Goal: Check status: Check status

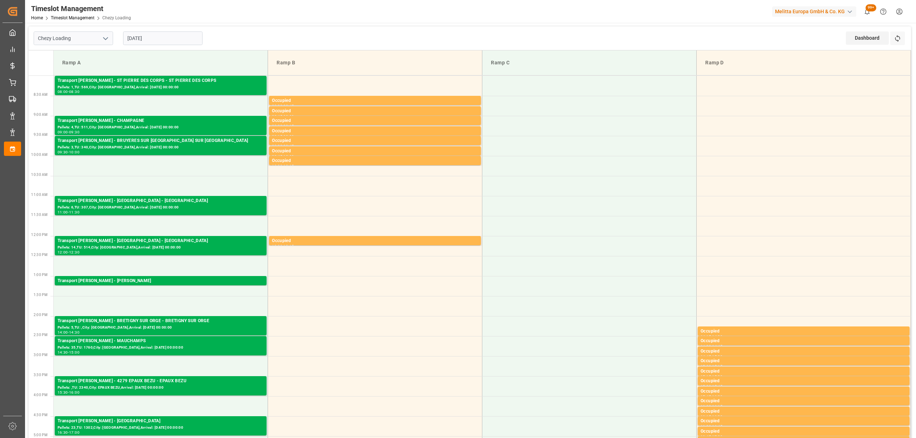
click at [146, 31] on div "[DATE]" at bounding box center [162, 38] width 89 height 24
click at [145, 39] on input "[DATE]" at bounding box center [162, 38] width 79 height 14
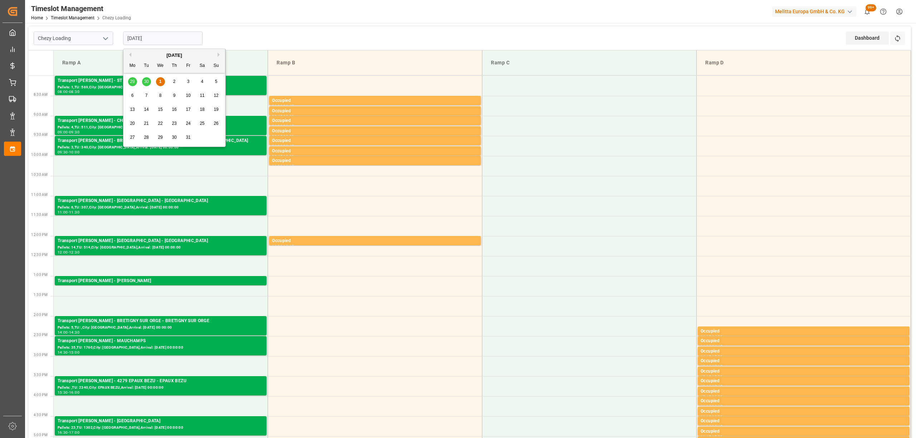
click at [172, 81] on div "2" at bounding box center [174, 82] width 9 height 9
type input "[DATE]"
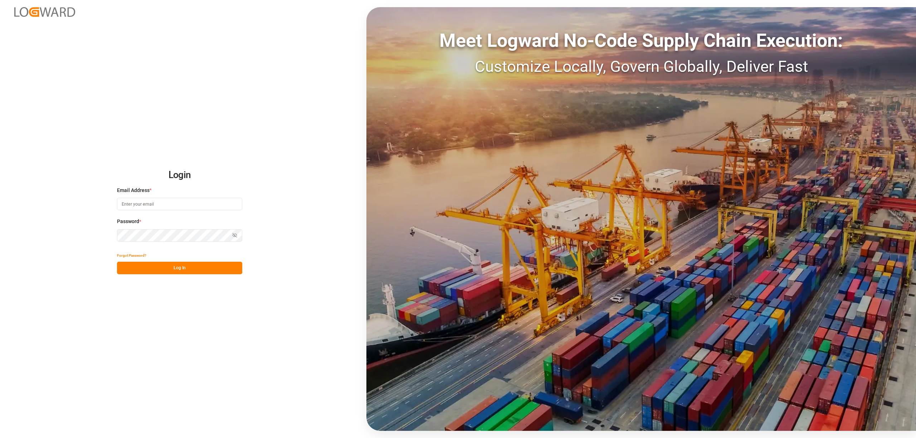
type input "[EMAIL_ADDRESS][PERSON_NAME][DOMAIN_NAME]"
click at [173, 270] on button "Log In" at bounding box center [179, 268] width 125 height 13
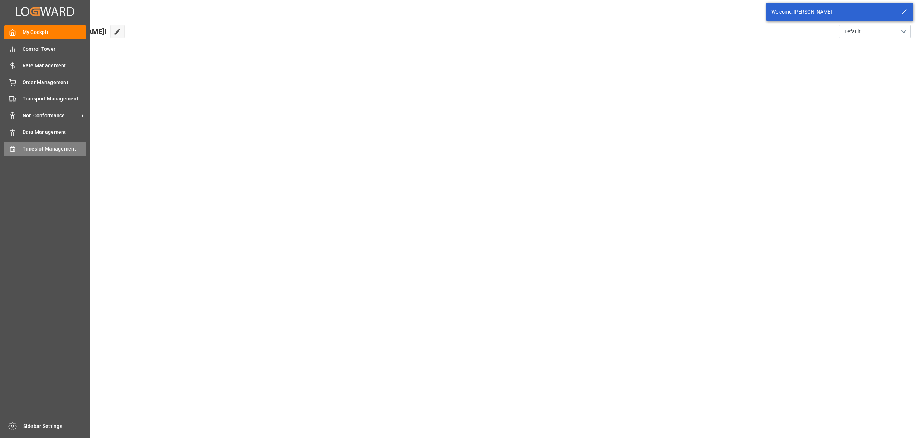
click at [25, 154] on div "Timeslot Management Timeslot Management" at bounding box center [45, 149] width 82 height 14
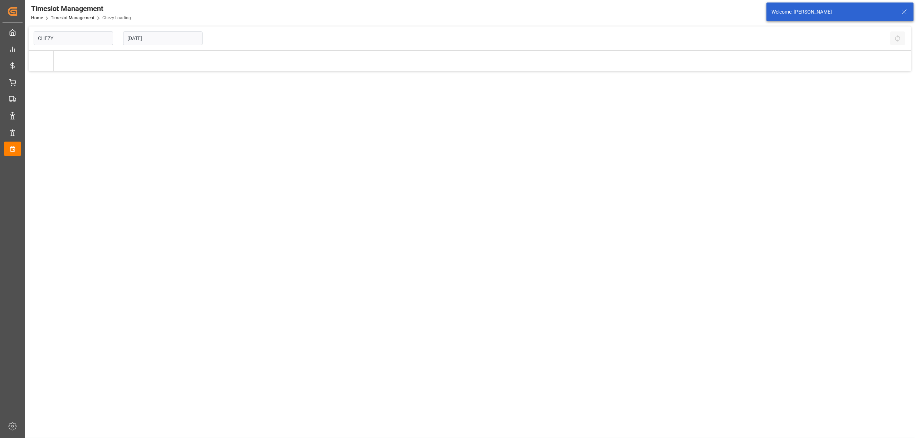
type input "Chezy Loading"
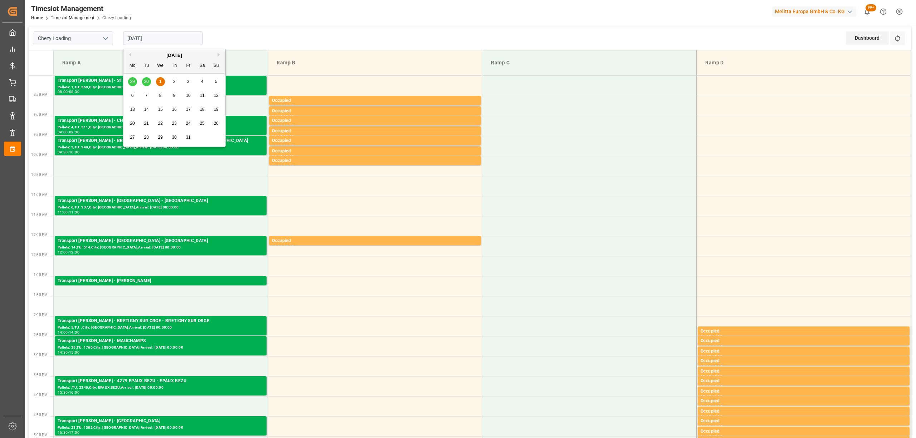
click at [163, 41] on input "[DATE]" at bounding box center [162, 38] width 79 height 14
click at [173, 82] on span "2" at bounding box center [174, 81] width 3 height 5
type input "[DATE]"
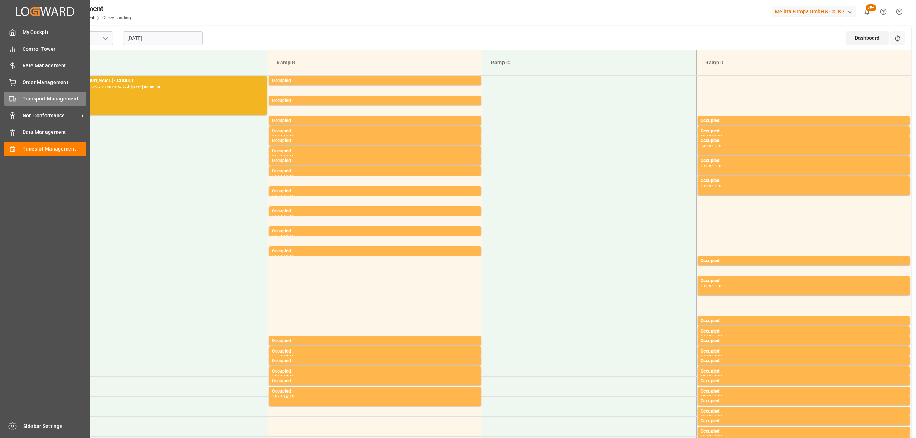
click at [23, 99] on span "Transport Management" at bounding box center [55, 99] width 64 height 8
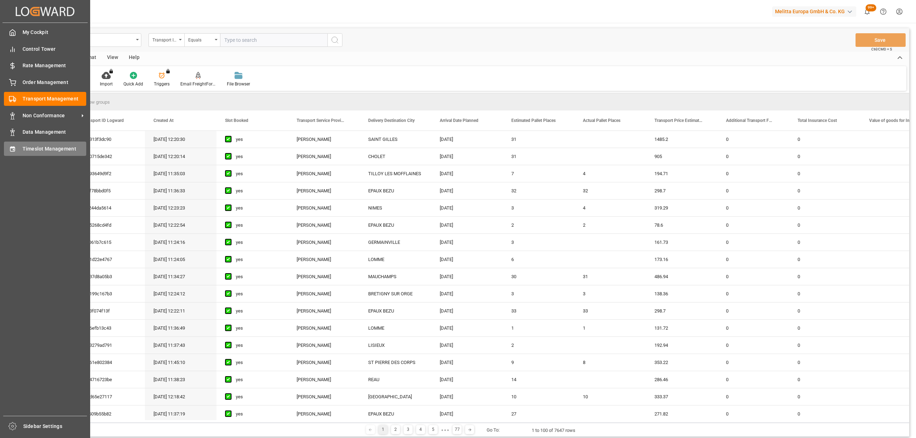
click at [16, 150] on div "Timeslot Management Timeslot Management" at bounding box center [45, 149] width 82 height 14
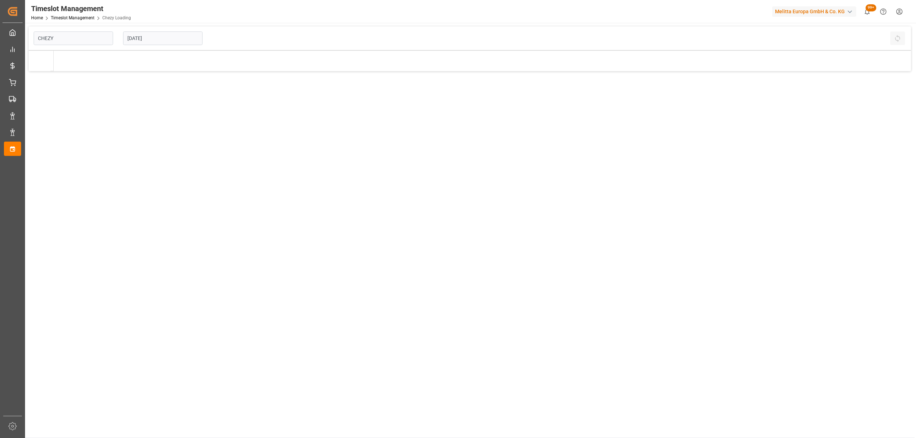
type input "Chezy Loading"
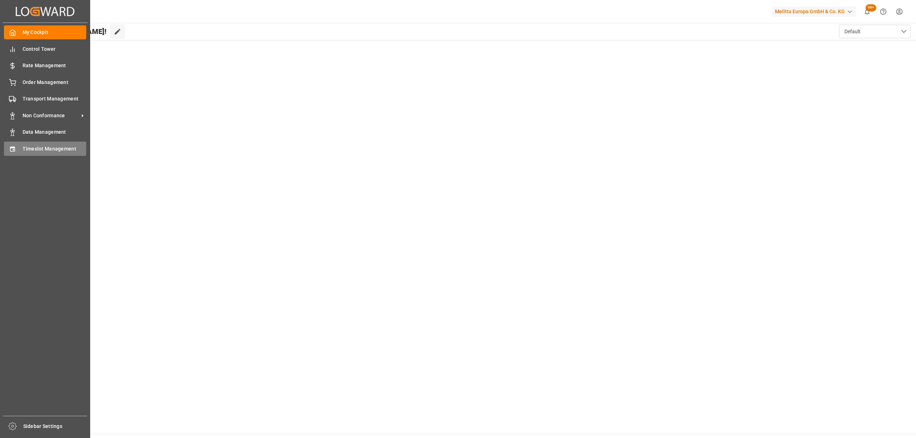
click at [18, 143] on div "Timeslot Management Timeslot Management" at bounding box center [45, 149] width 82 height 14
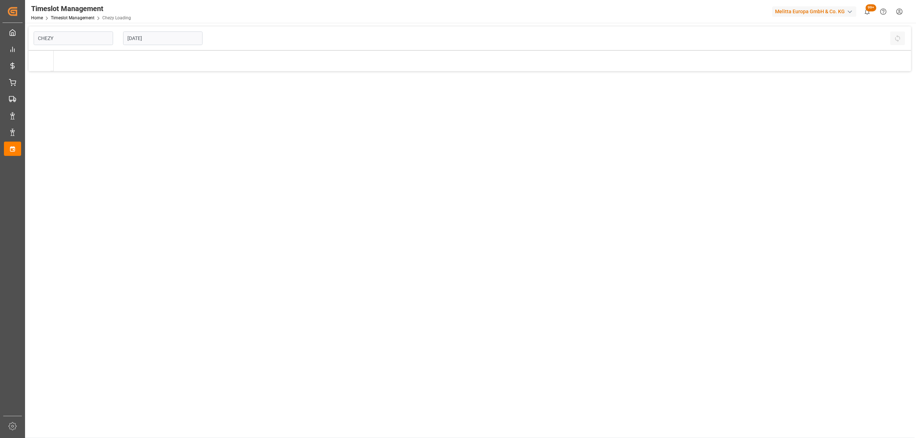
type input "Chezy Loading"
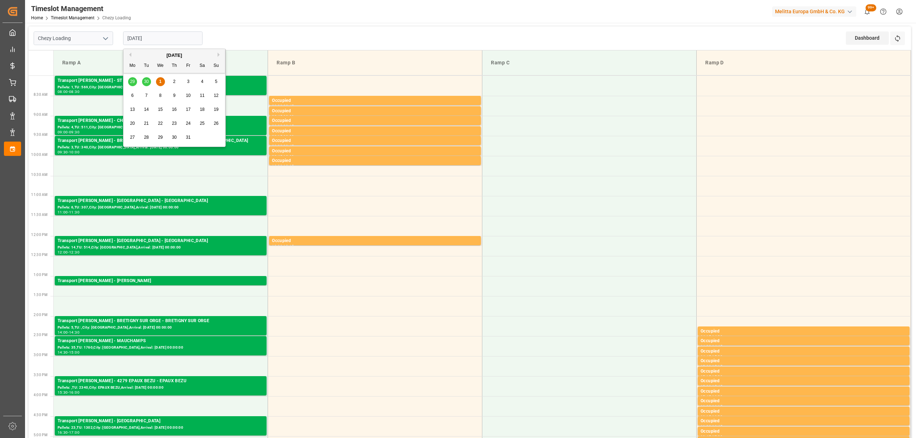
click at [146, 36] on input "[DATE]" at bounding box center [162, 38] width 79 height 14
click at [176, 85] on div "2" at bounding box center [174, 82] width 9 height 9
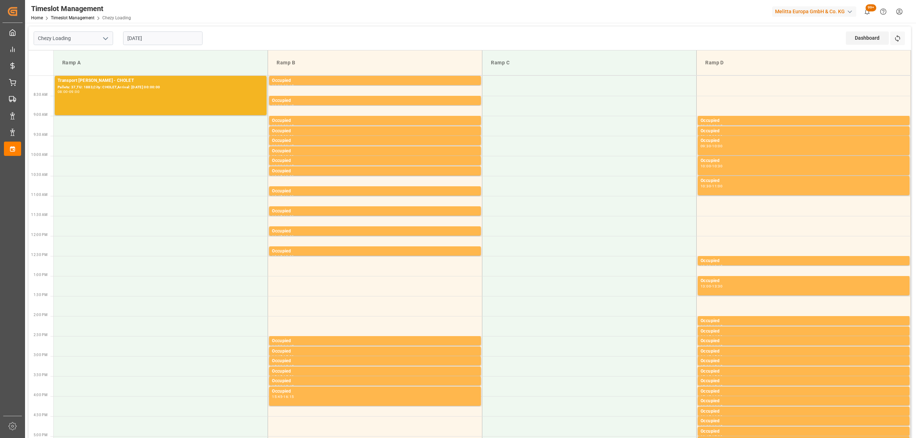
click at [146, 35] on input "[DATE]" at bounding box center [162, 38] width 79 height 14
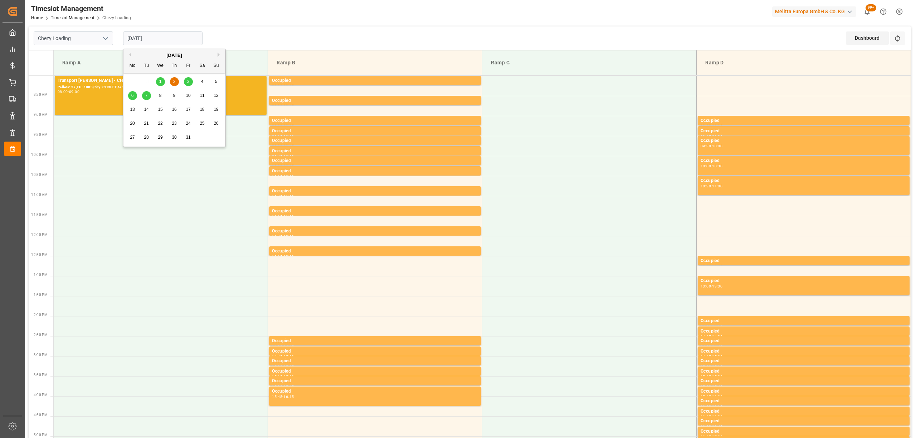
click at [185, 82] on div "3" at bounding box center [188, 82] width 9 height 9
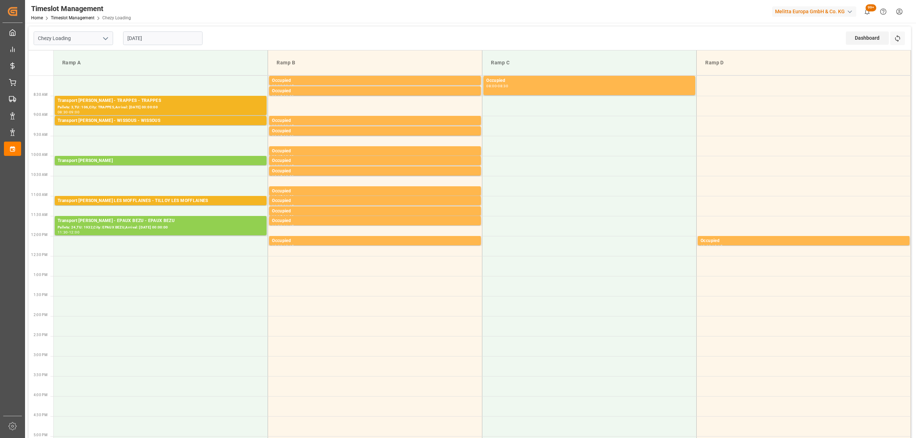
drag, startPoint x: 290, startPoint y: 32, endPoint x: 216, endPoint y: 81, distance: 88.2
click at [288, 32] on div "Chezy Loading [DATE] Dashboard View Dashboard Refresh Time Slots" at bounding box center [470, 38] width 882 height 24
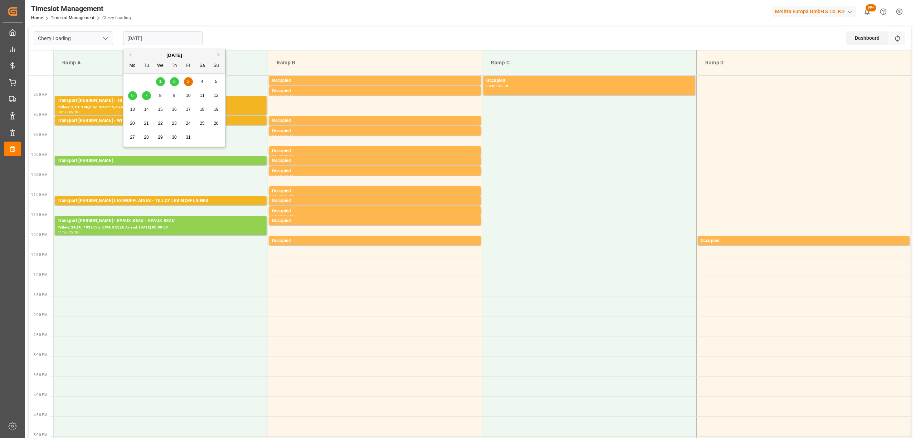
click at [172, 42] on input "[DATE]" at bounding box center [162, 38] width 79 height 14
click at [182, 82] on div "29 30 1 2 3 4 5" at bounding box center [175, 82] width 98 height 14
click at [173, 84] on span "2" at bounding box center [174, 81] width 3 height 5
type input "[DATE]"
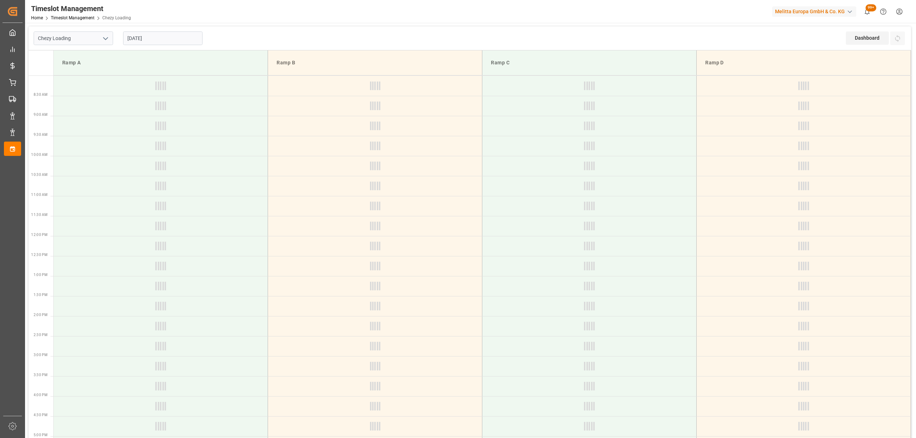
click at [229, 38] on div "Chezy Loading [DATE] Dashboard View Dashboard Refresh Time Slots" at bounding box center [470, 38] width 882 height 24
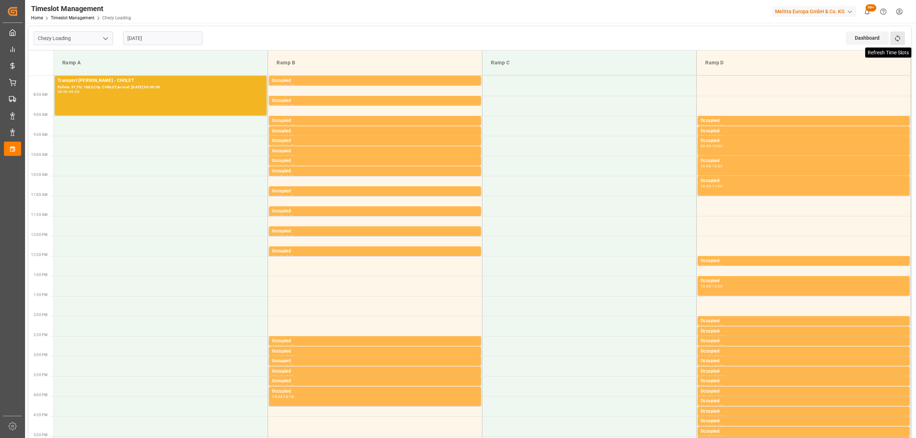
click at [900, 36] on icon at bounding box center [898, 39] width 8 height 8
